Goal: Navigation & Orientation: Find specific page/section

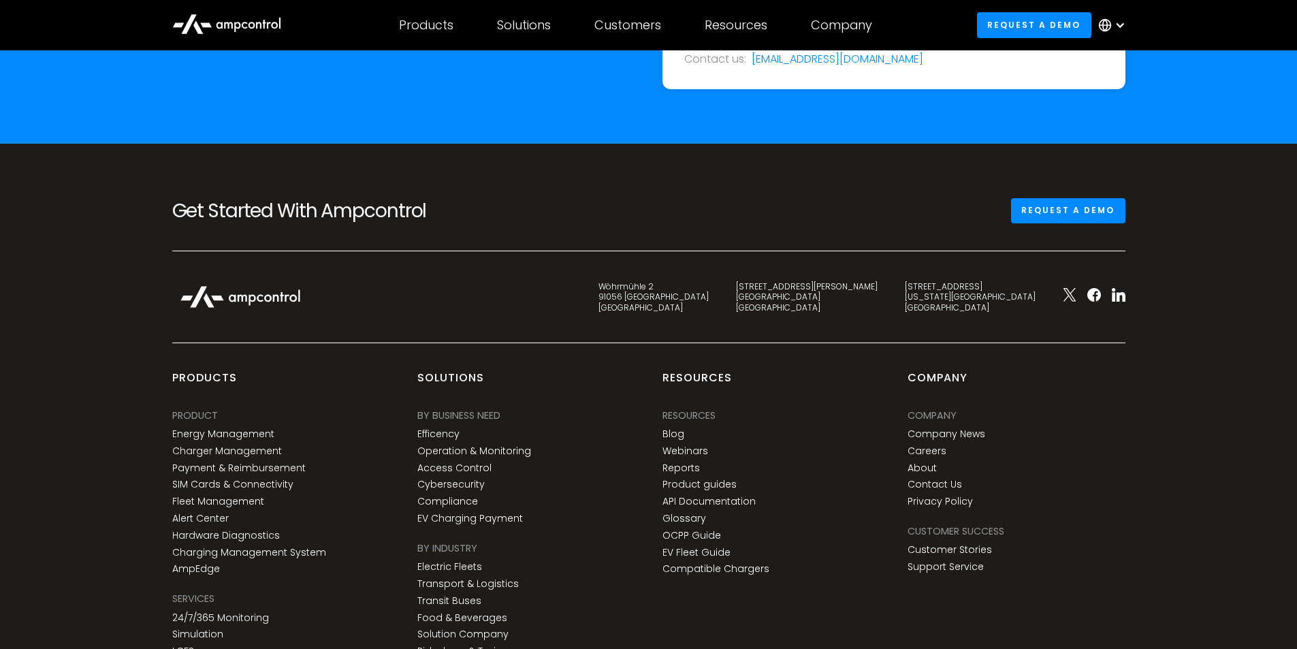
drag, startPoint x: 0, startPoint y: 0, endPoint x: 1297, endPoint y: 547, distance: 1408.0
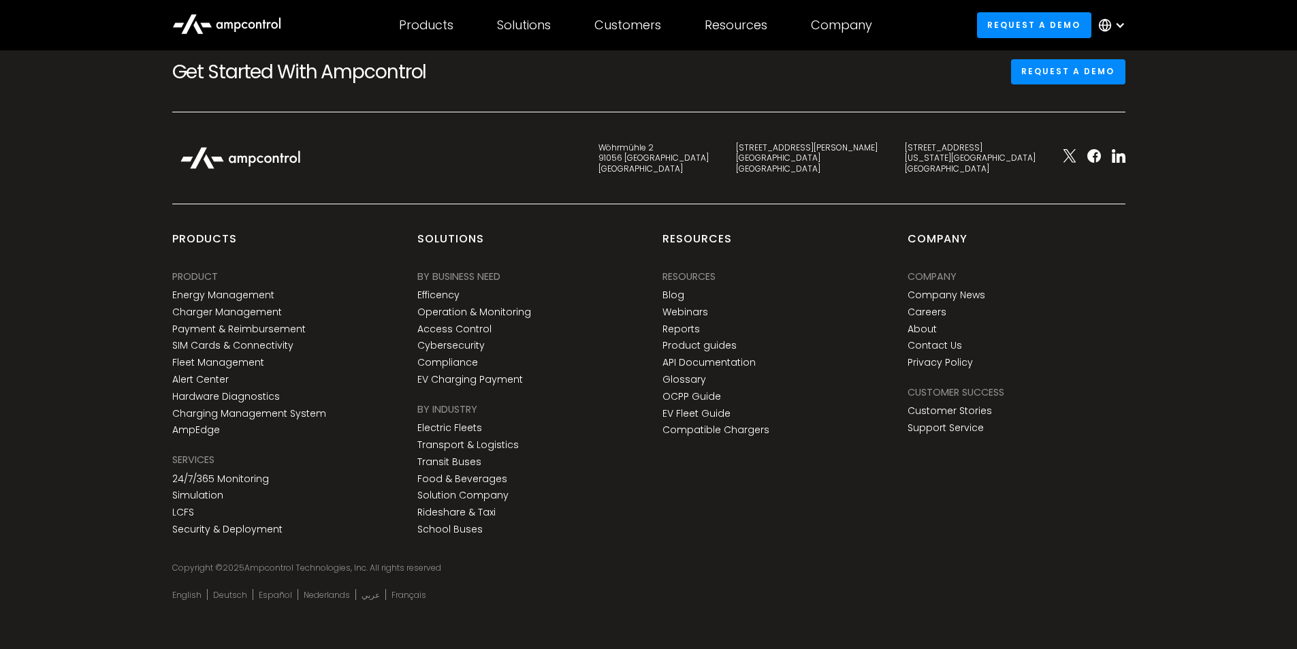
scroll to position [5046, 0]
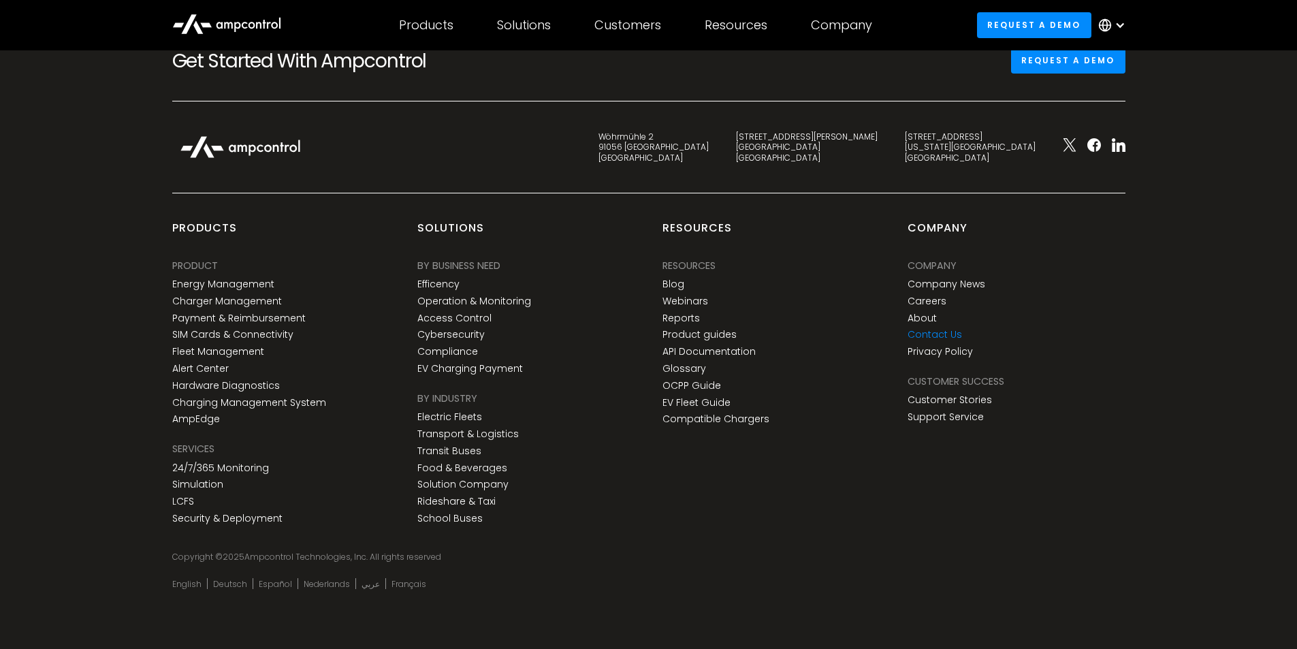
click at [928, 331] on link "Contact Us" at bounding box center [935, 335] width 54 height 12
click at [919, 317] on link "About" at bounding box center [922, 319] width 29 height 12
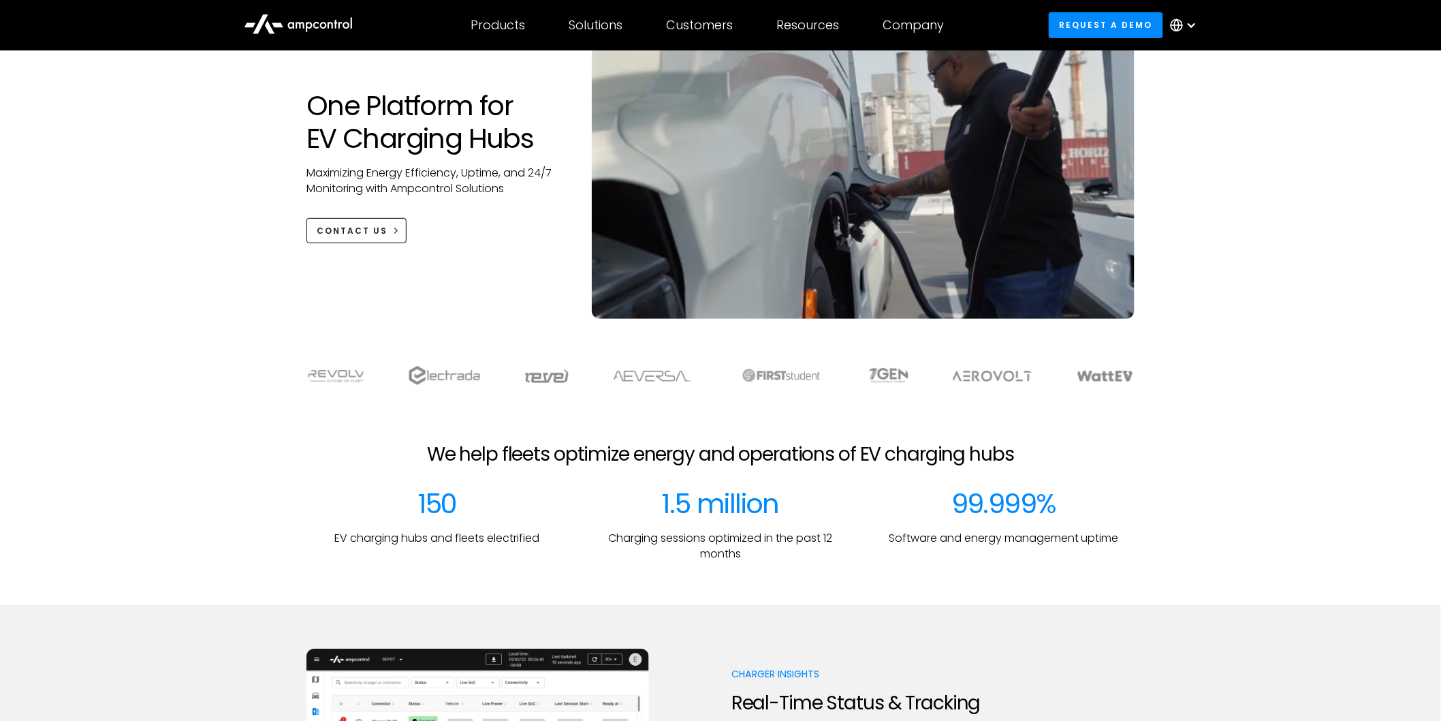
scroll to position [0, 0]
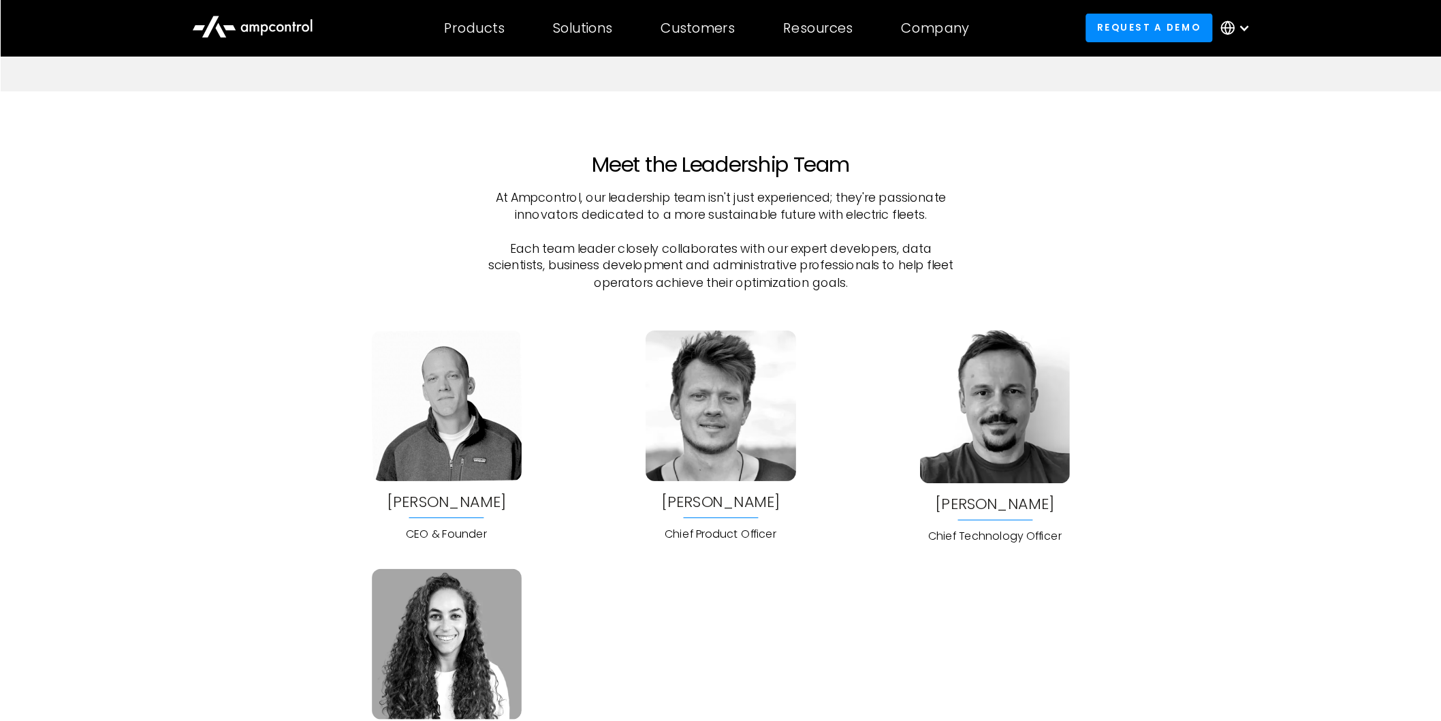
scroll to position [3474, 0]
